Goal: Task Accomplishment & Management: Use online tool/utility

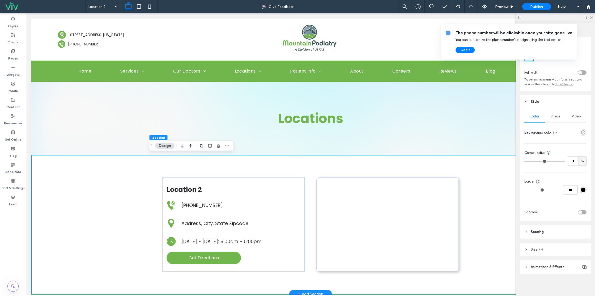
click at [481, 178] on div "Location 2 A black and white silhouette of a telephone on a white background. 5…" at bounding box center [310, 224] width 559 height 139
click at [14, 57] on label "Pages" at bounding box center [13, 56] width 10 height 7
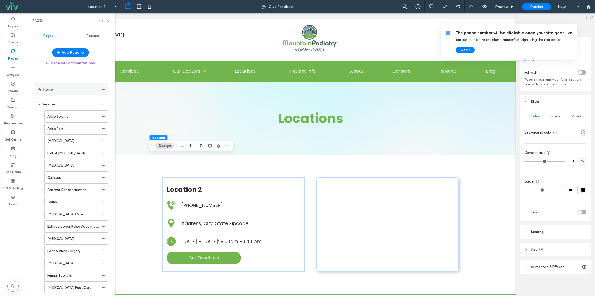
click at [62, 93] on div "Home" at bounding box center [71, 89] width 56 height 12
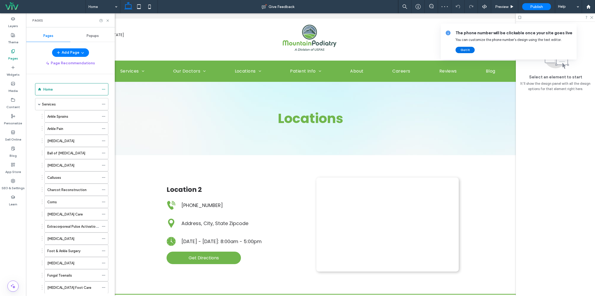
click at [461, 50] on button "Got It" at bounding box center [465, 50] width 19 height 6
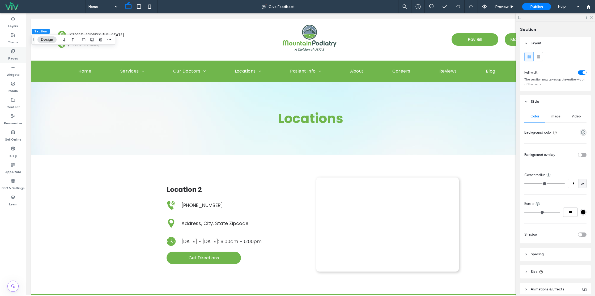
click at [20, 56] on div "Pages" at bounding box center [13, 55] width 26 height 16
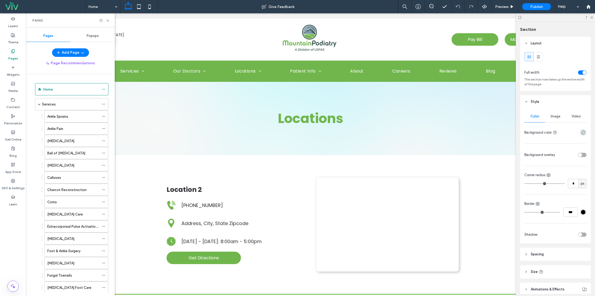
drag, startPoint x: 56, startPoint y: 106, endPoint x: 59, endPoint y: 107, distance: 3.5
click at [56, 106] on label "Services" at bounding box center [49, 104] width 14 height 9
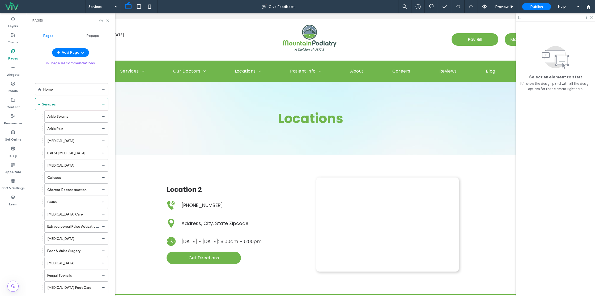
click at [38, 56] on div "Add Page" at bounding box center [70, 52] width 89 height 9
click at [592, 17] on use at bounding box center [592, 17] width 3 height 3
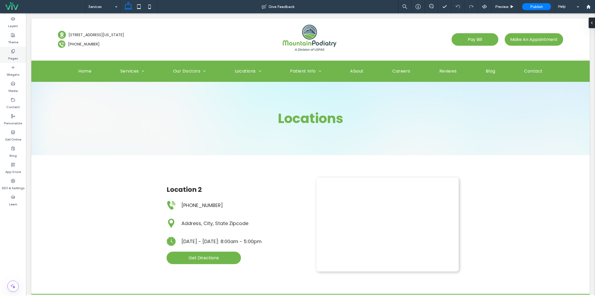
click at [18, 53] on div "Pages" at bounding box center [13, 55] width 26 height 16
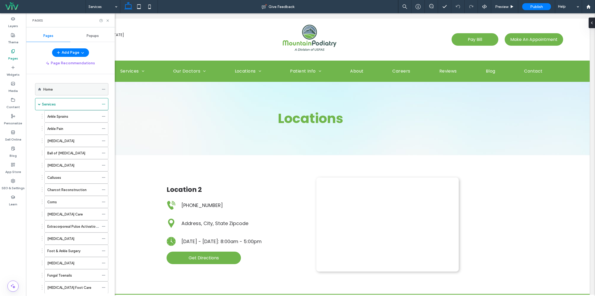
click at [72, 94] on div "Home" at bounding box center [71, 89] width 56 height 12
click at [108, 20] on icon at bounding box center [108, 21] width 4 height 4
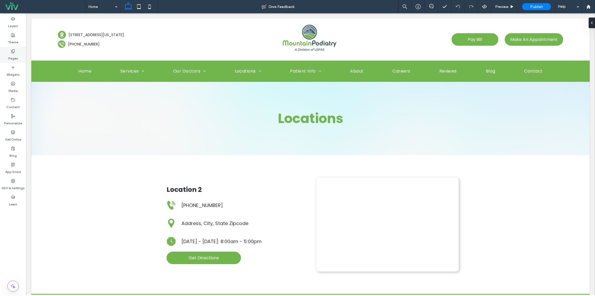
click at [16, 58] on label "Pages" at bounding box center [13, 56] width 10 height 7
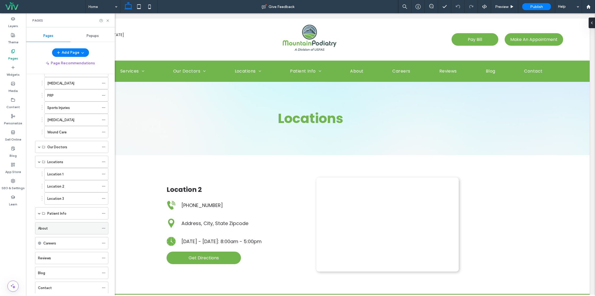
scroll to position [355, 0]
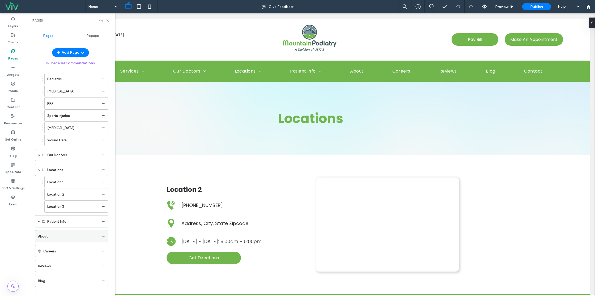
click at [47, 238] on label "About" at bounding box center [43, 236] width 10 height 9
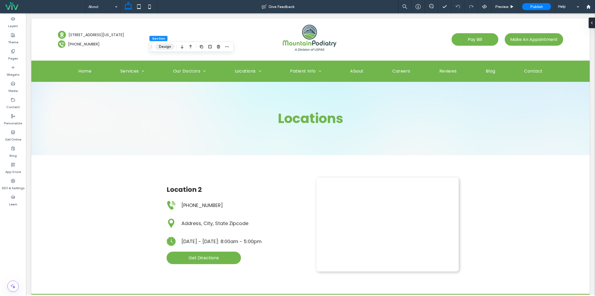
click at [166, 47] on button "Design" at bounding box center [164, 47] width 19 height 6
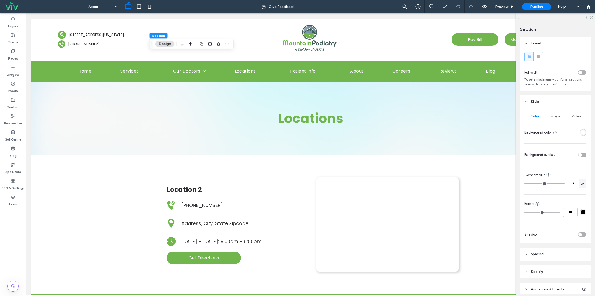
click at [549, 114] on div "Image" at bounding box center [555, 117] width 21 height 12
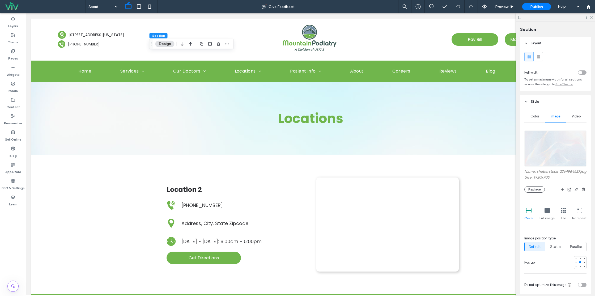
click at [560, 132] on img at bounding box center [556, 149] width 62 height 36
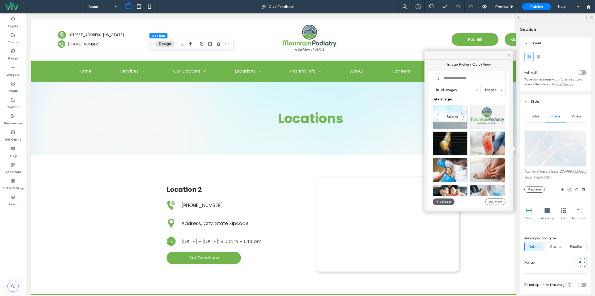
click at [446, 121] on div "Select" at bounding box center [450, 117] width 35 height 24
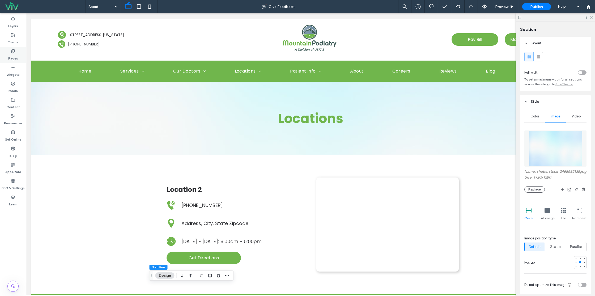
click at [14, 52] on icon at bounding box center [13, 51] width 4 height 4
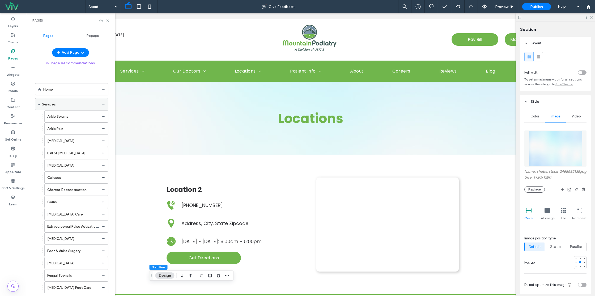
click at [62, 106] on div "Services" at bounding box center [70, 105] width 57 height 6
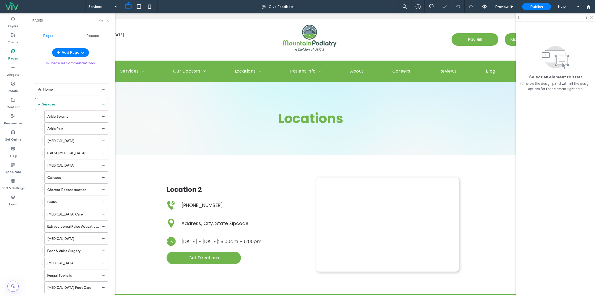
click at [106, 20] on icon at bounding box center [108, 21] width 4 height 4
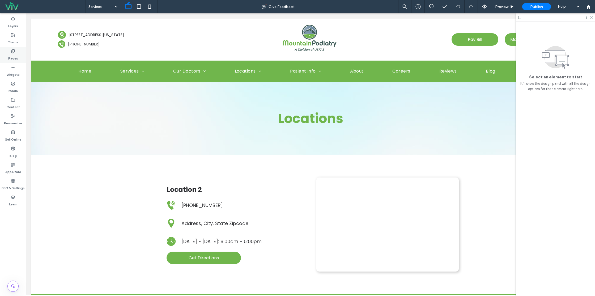
click at [19, 56] on div "Pages" at bounding box center [13, 55] width 26 height 16
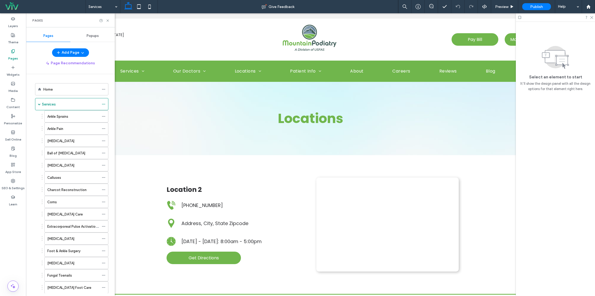
click at [15, 54] on label "Pages" at bounding box center [13, 56] width 10 height 7
click at [55, 95] on div "Home" at bounding box center [71, 89] width 56 height 12
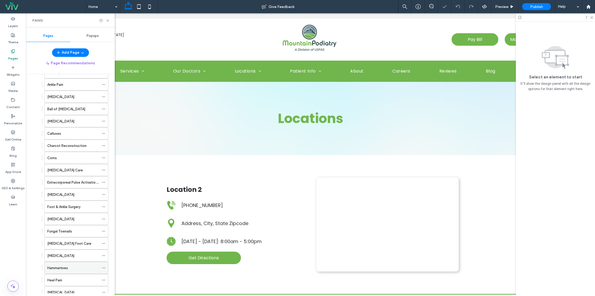
scroll to position [93, 0]
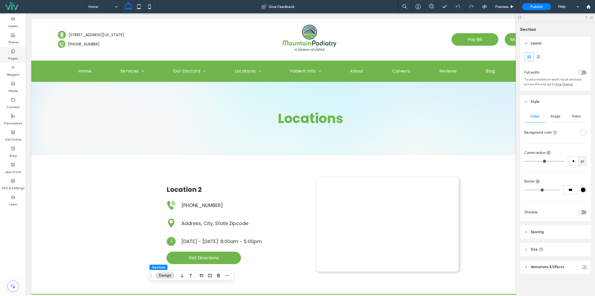
click at [18, 57] on div "Pages" at bounding box center [13, 55] width 26 height 16
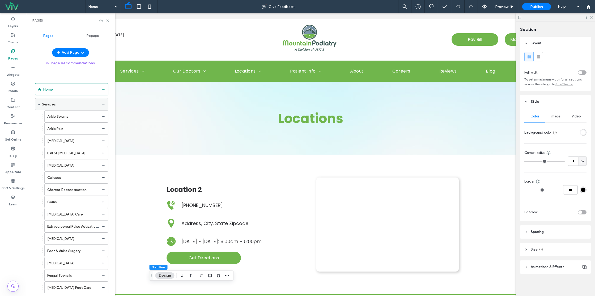
click at [65, 107] on div "Services" at bounding box center [70, 104] width 57 height 12
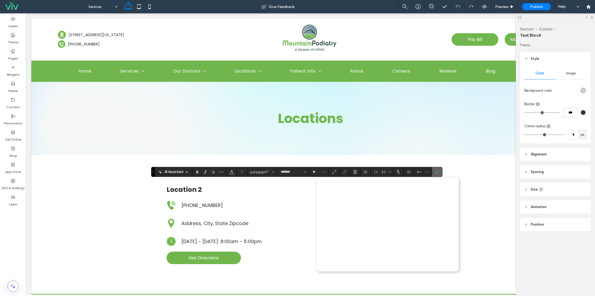
click at [439, 170] on label "Confirm" at bounding box center [438, 172] width 8 height 10
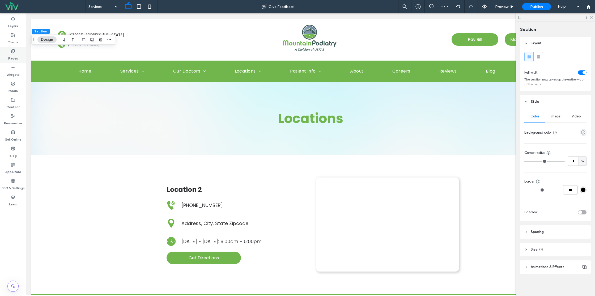
click at [17, 52] on div "Pages" at bounding box center [13, 55] width 26 height 16
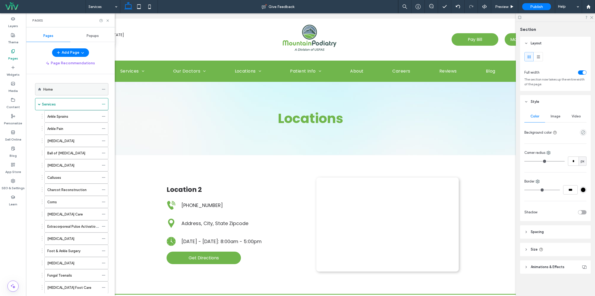
click at [54, 89] on div "Home" at bounding box center [71, 90] width 56 height 6
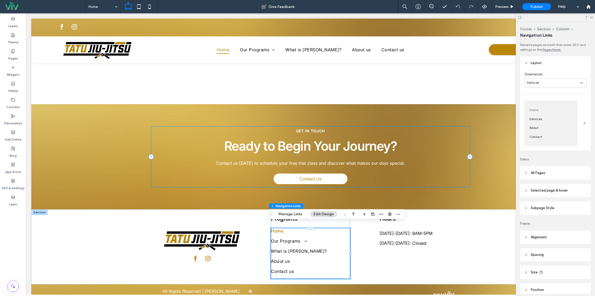
scroll to position [24, 0]
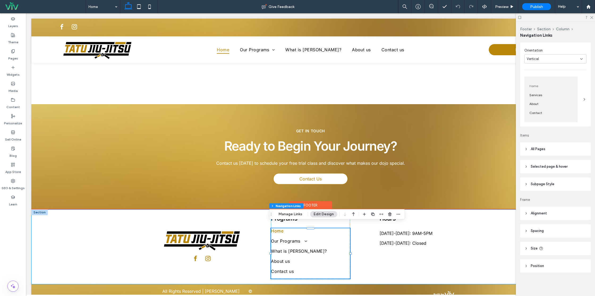
click at [105, 254] on div "Programs Home Our Programs Kids Gi Jiu Jitsu & Self Defense Adult Gi Jiu Jitsu …" at bounding box center [310, 246] width 559 height 75
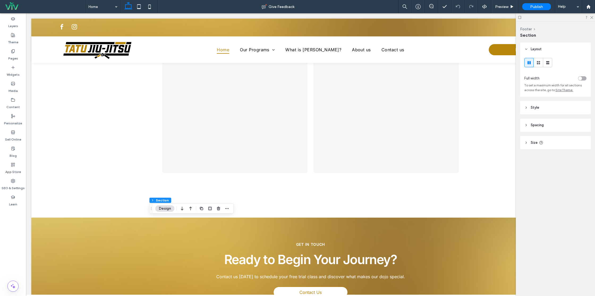
scroll to position [1487, 0]
